Goal: Navigation & Orientation: Find specific page/section

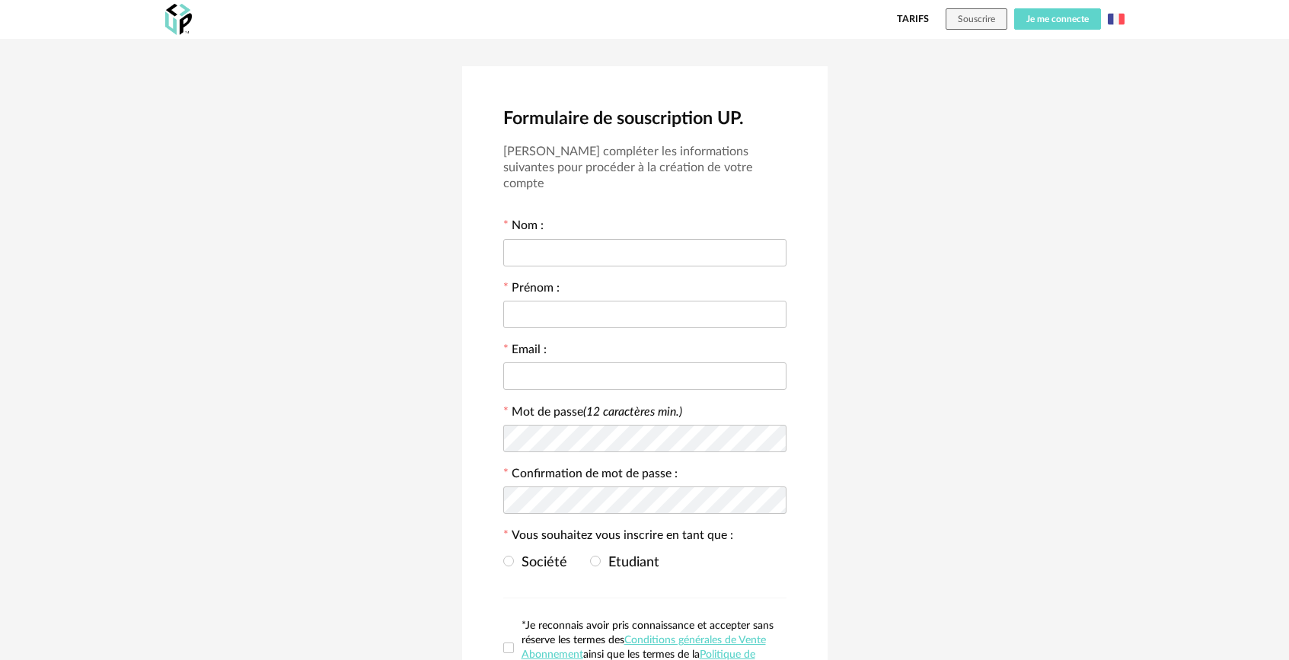
click at [1055, 22] on span "Je me connecte" at bounding box center [1057, 18] width 62 height 9
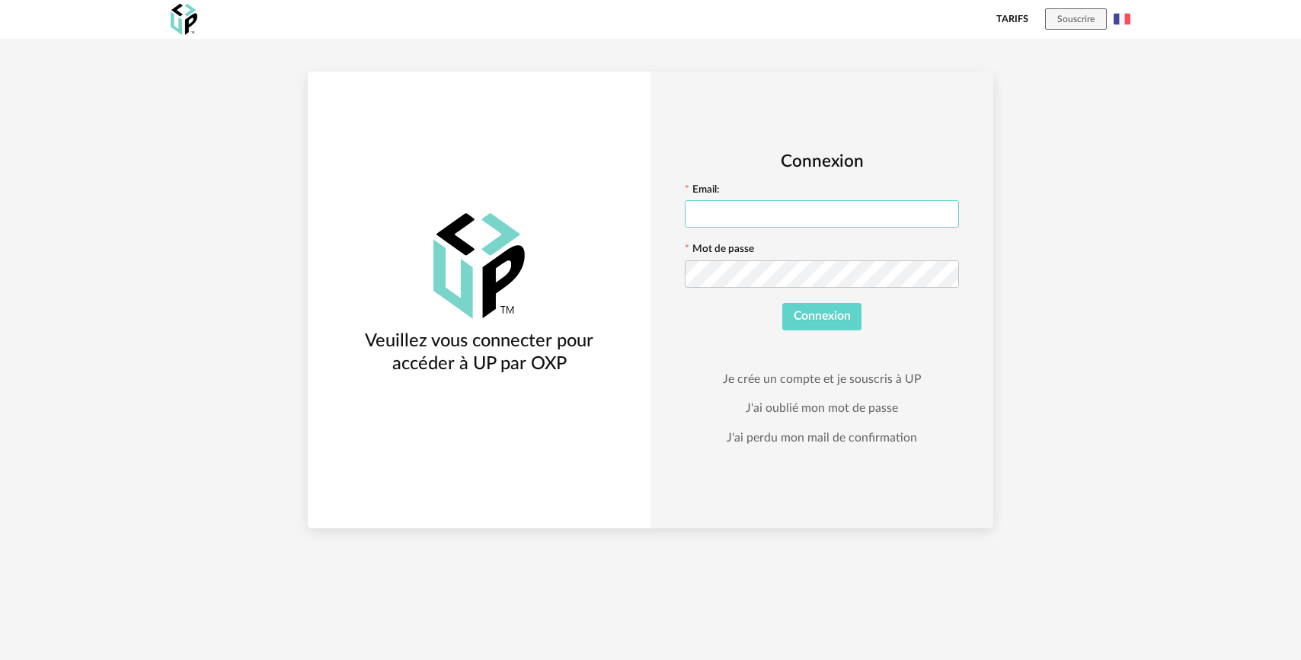
click at [812, 216] on input "text" at bounding box center [822, 213] width 274 height 27
type input "**********"
click at [828, 315] on span "Connexion" at bounding box center [821, 316] width 57 height 12
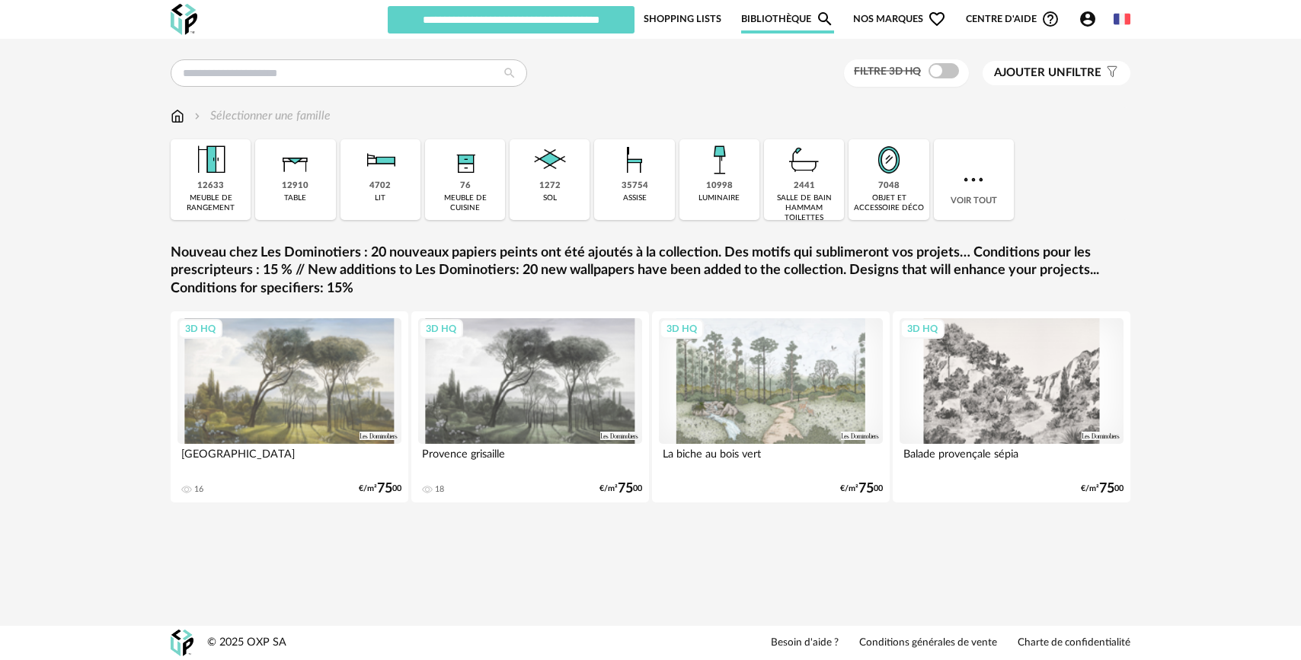
click at [1026, 16] on span "Centre d'aide Help Circle Outline icon" at bounding box center [1013, 19] width 94 height 18
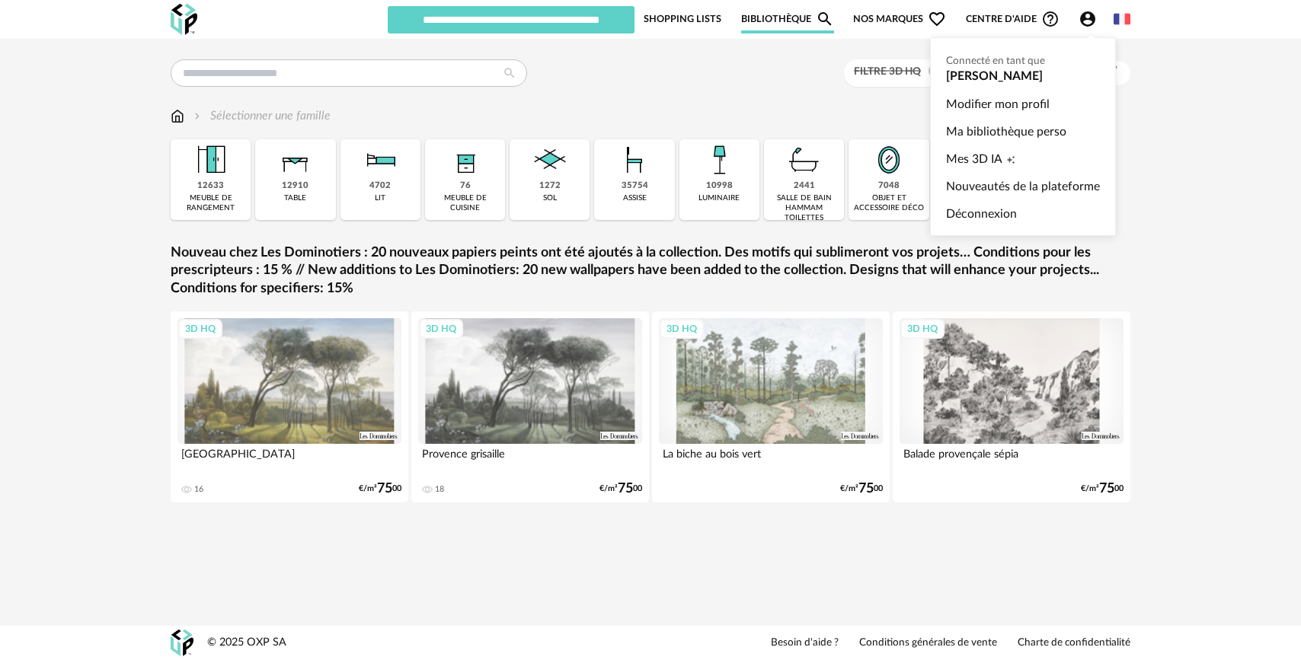
click at [1078, 18] on icon "Account Circle icon" at bounding box center [1087, 19] width 18 height 18
click at [961, 155] on span "Mes 3D IA" at bounding box center [974, 158] width 56 height 27
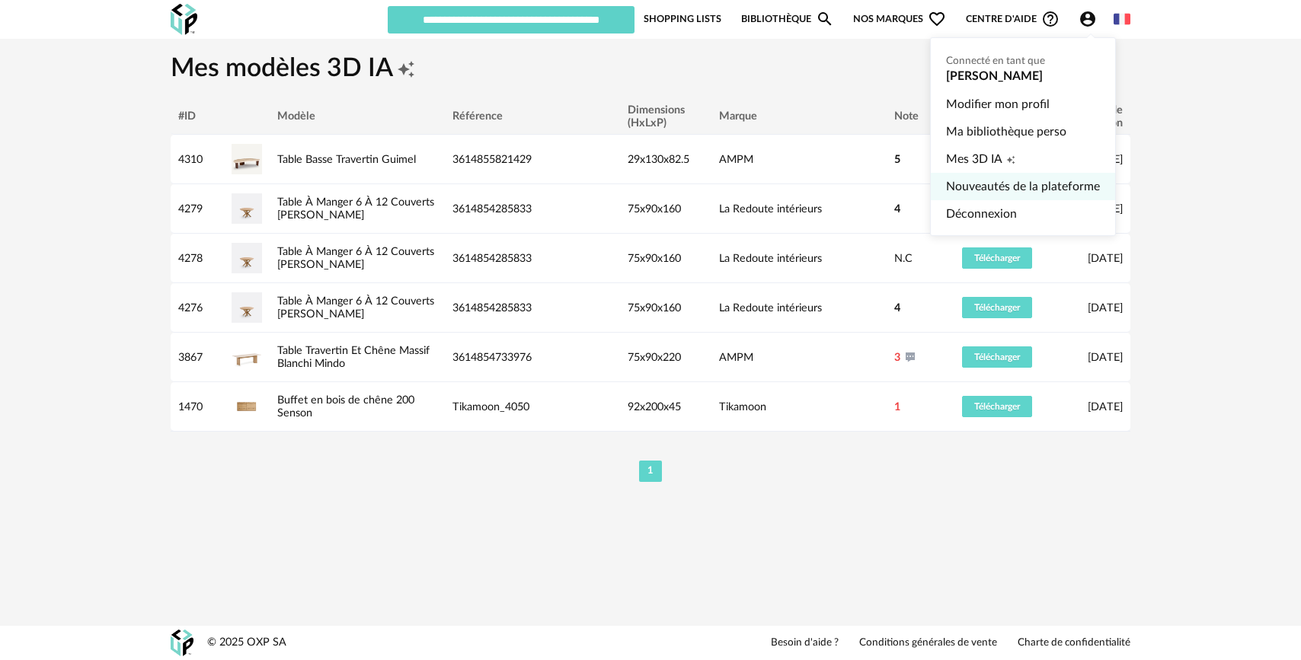
click at [1040, 180] on link "Nouveautés de la plateforme" at bounding box center [1023, 186] width 154 height 27
